Goal: Information Seeking & Learning: Learn about a topic

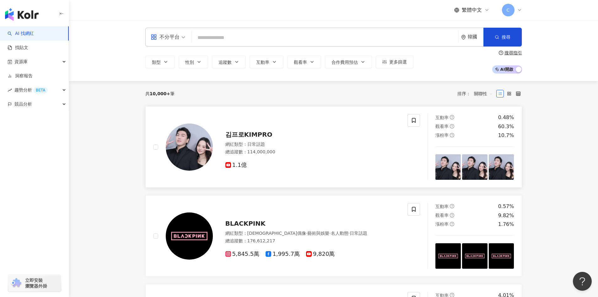
click at [227, 165] on rect at bounding box center [228, 164] width 5 height 3
click at [198, 241] on img at bounding box center [189, 235] width 47 height 47
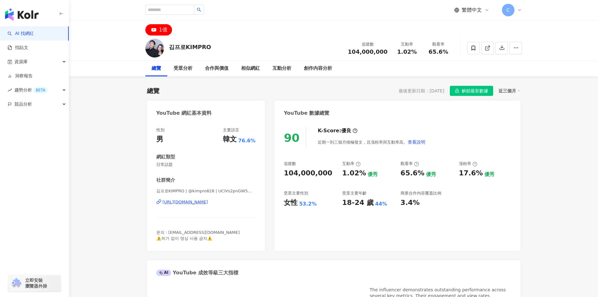
click at [199, 201] on div "[URL][DOMAIN_NAME]" at bounding box center [186, 202] width 46 height 6
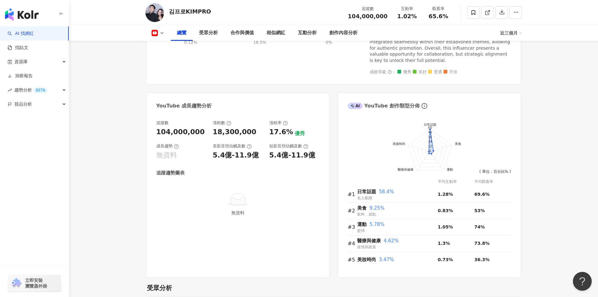
scroll to position [314, 0]
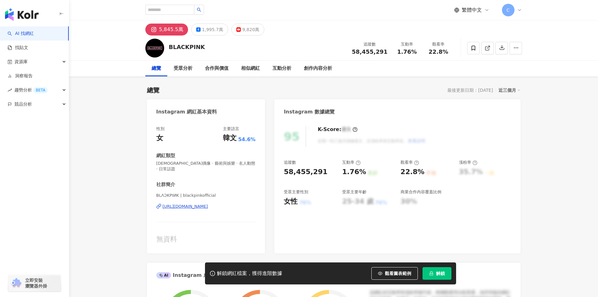
click at [166, 203] on div "https://www.instagram.com/blackpinkofficial/" at bounding box center [186, 206] width 46 height 6
